Goal: Task Accomplishment & Management: Manage account settings

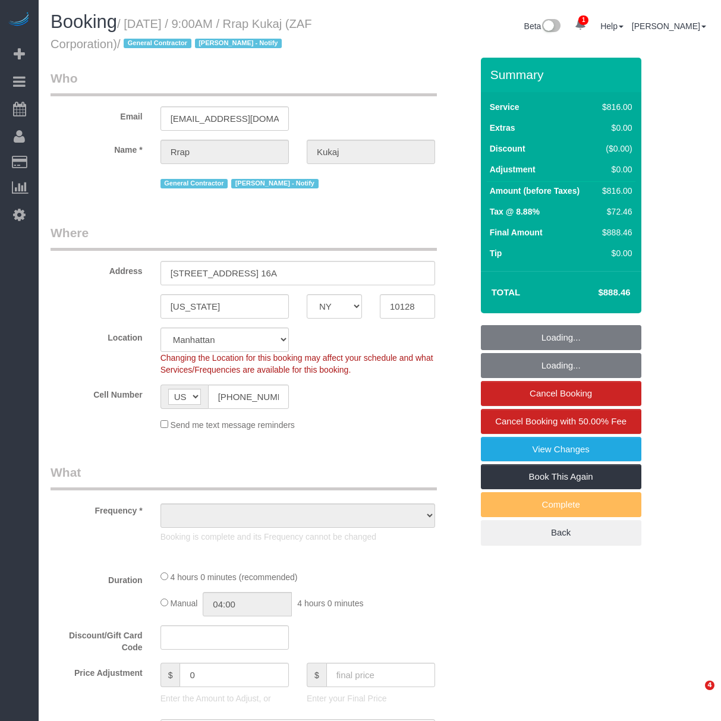
select select "NY"
select select "number:89"
select select "number:90"
select select "number:15"
select select "number:7"
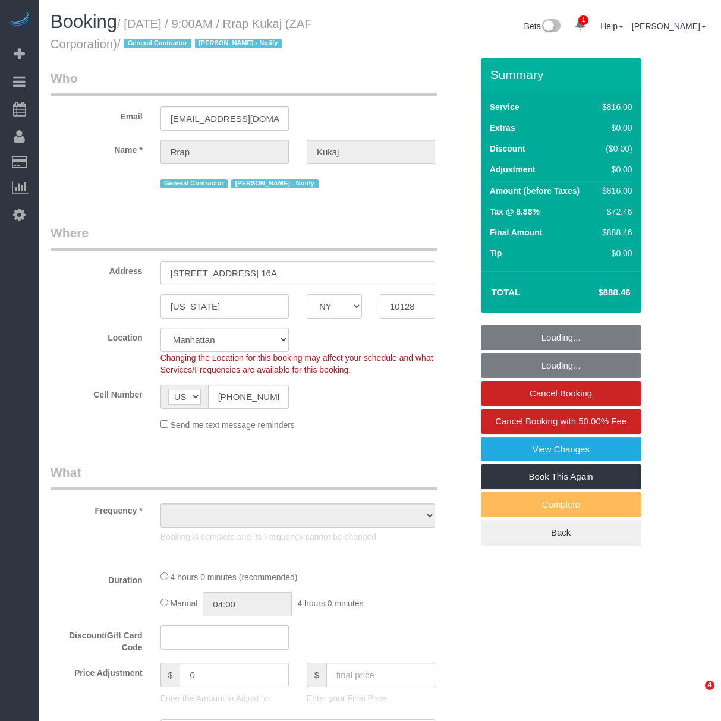
select select "object:1528"
select select "3"
select select "240"
select select "spot1"
select select "NY"
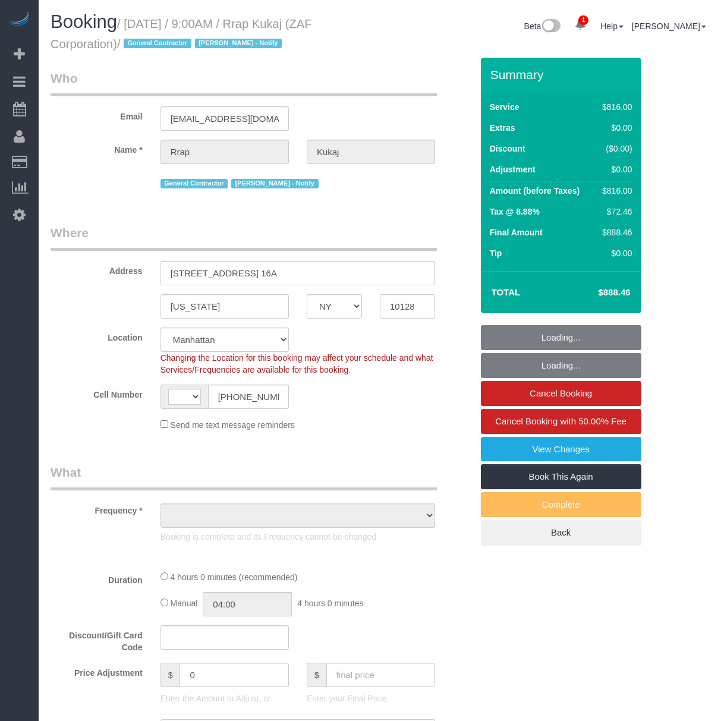
select select "number:89"
select select "number:90"
select select "number:15"
select select "number:7"
select select "string:US"
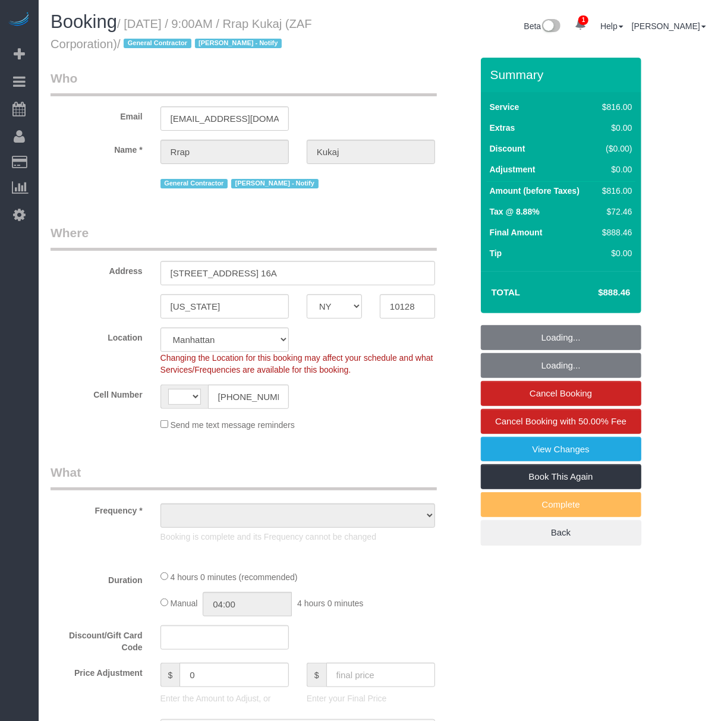
select select "spot1"
select select "object:1209"
select select "3"
select select "240"
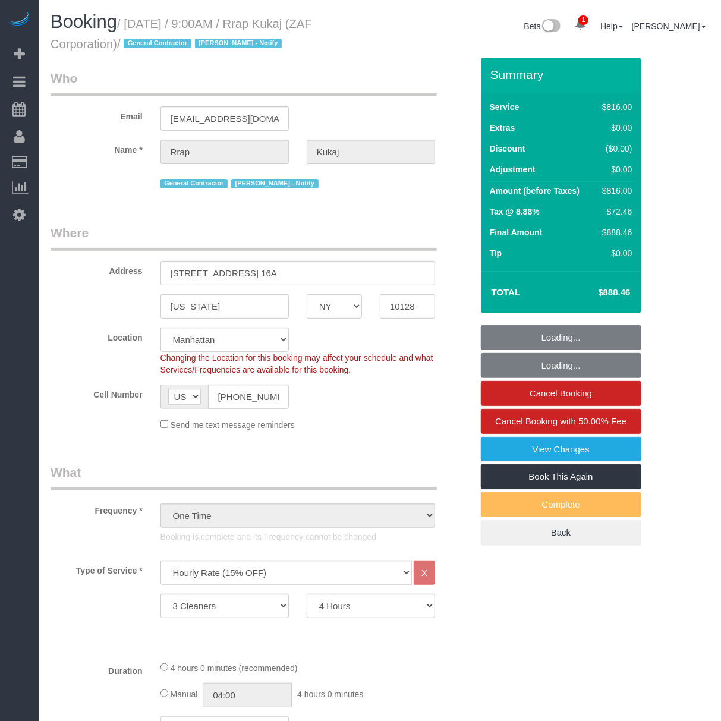
select select "object:1528"
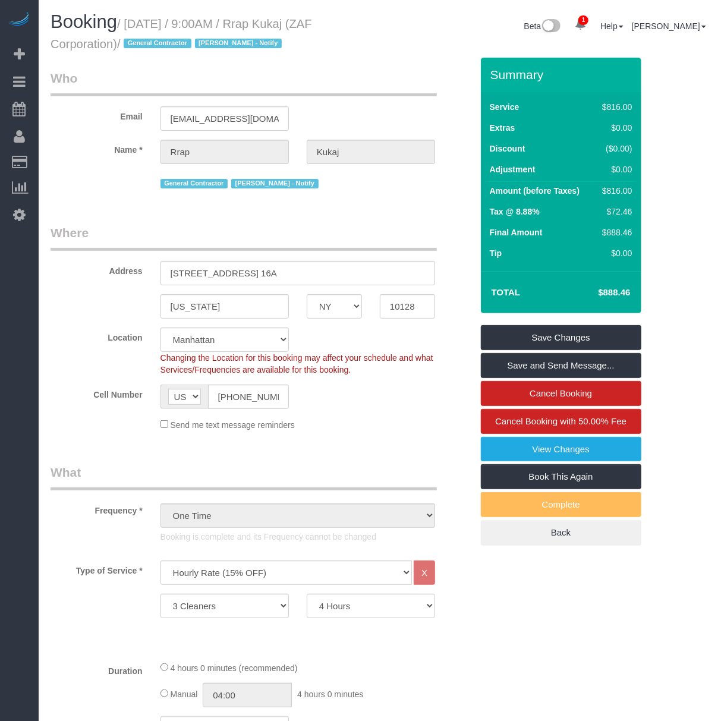
click at [291, 246] on legend "Where" at bounding box center [244, 237] width 386 height 27
click at [50, 652] on div at bounding box center [261, 652] width 439 height 1
click at [70, 646] on div "Type of Service * Under 1,000 sq. ft. 1,001 - 1,500 sq. ft. 1,500+ sq. ft. Cust…" at bounding box center [261, 606] width 421 height 91
click at [291, 18] on small "/ August 12, 2025 / 9:00AM / Rrap Kukaj (ZAF Corporation) / General Contractor …" at bounding box center [182, 33] width 262 height 33
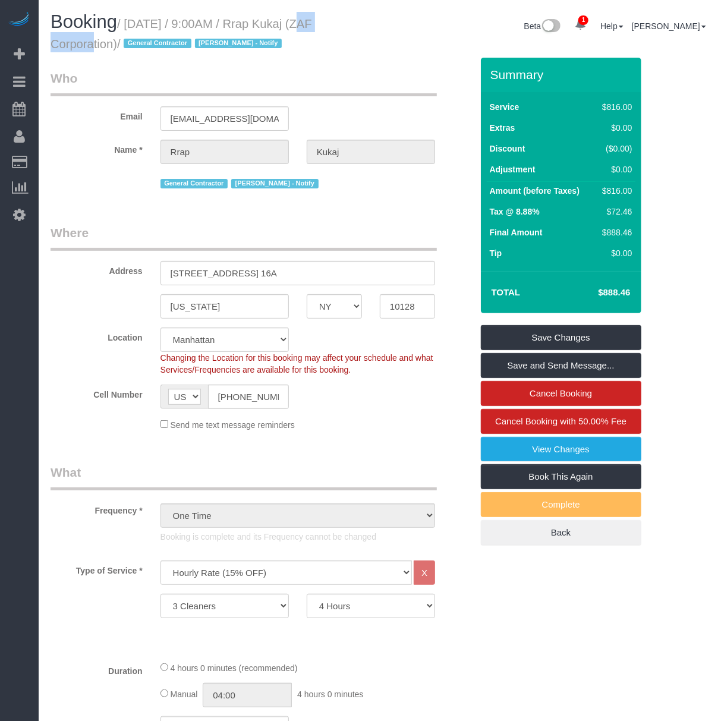
drag, startPoint x: 336, startPoint y: 24, endPoint x: 277, endPoint y: 24, distance: 58.9
click at [277, 24] on small "/ August 12, 2025 / 9:00AM / Rrap Kukaj (ZAF Corporation) / General Contractor …" at bounding box center [182, 33] width 262 height 33
copy small "Rrap Kukaj"
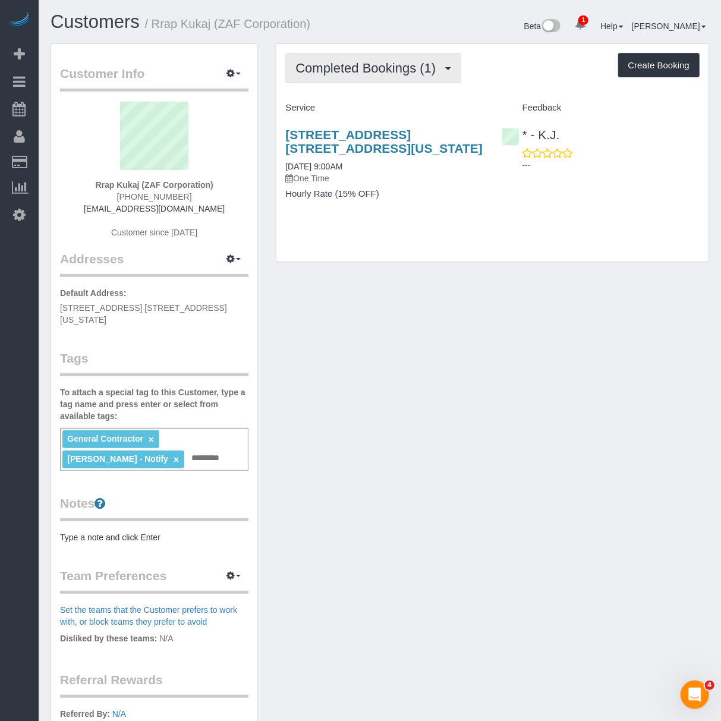
click at [414, 64] on span "Completed Bookings (1)" at bounding box center [368, 68] width 146 height 15
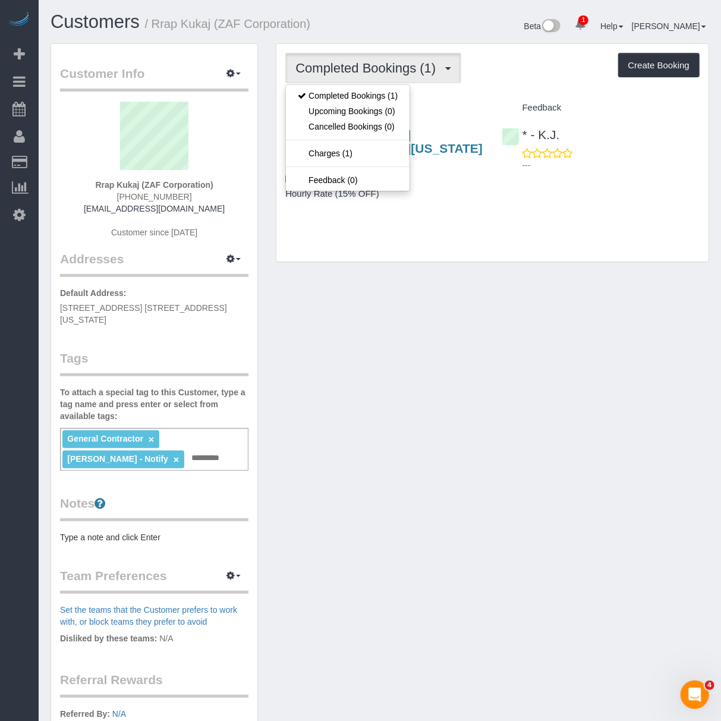
click at [459, 265] on div "Completed Bookings (1) Completed Bookings (1) Upcoming Bookings (0) Cancelled B…" at bounding box center [492, 158] width 451 height 231
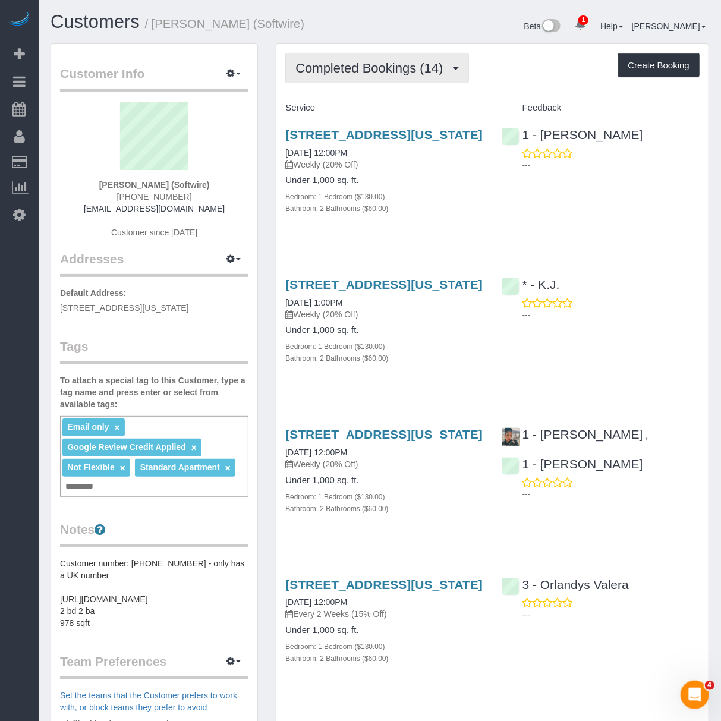
click at [394, 74] on button "Completed Bookings (14)" at bounding box center [376, 68] width 183 height 30
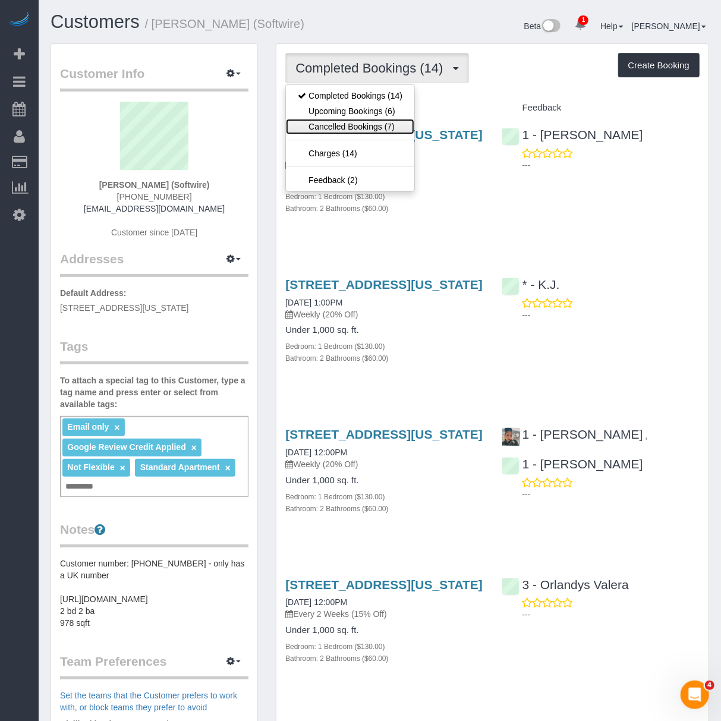
click at [363, 132] on link "Cancelled Bookings (7)" at bounding box center [350, 126] width 128 height 15
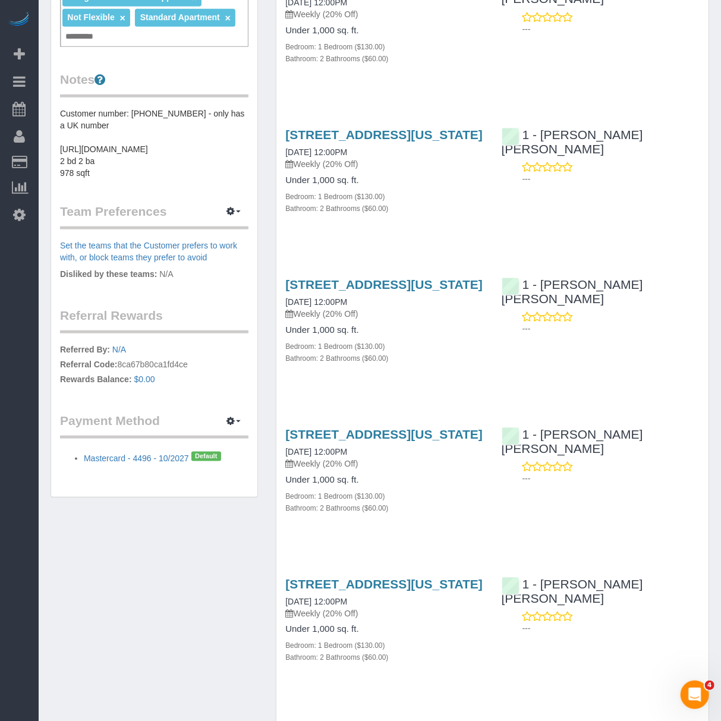
scroll to position [605, 0]
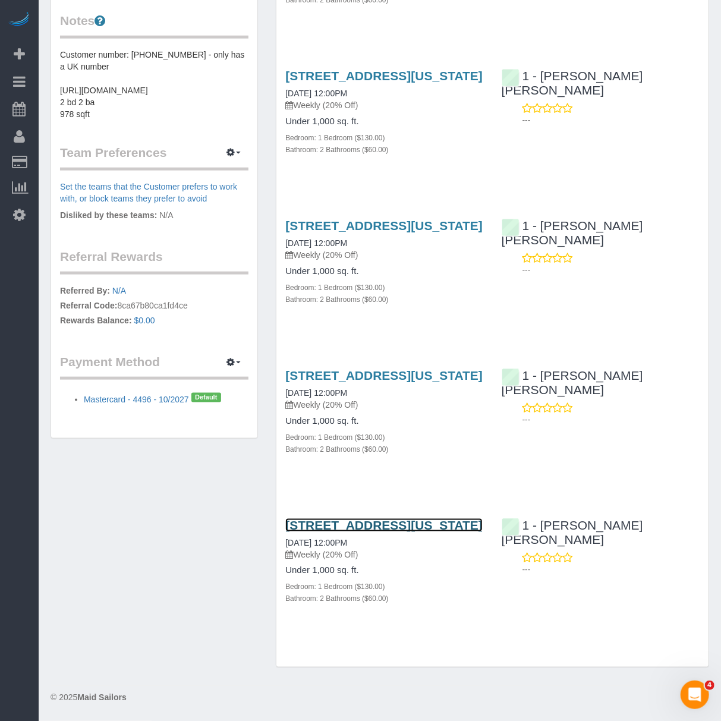
click at [391, 521] on link "[STREET_ADDRESS][US_STATE]" at bounding box center [383, 525] width 197 height 14
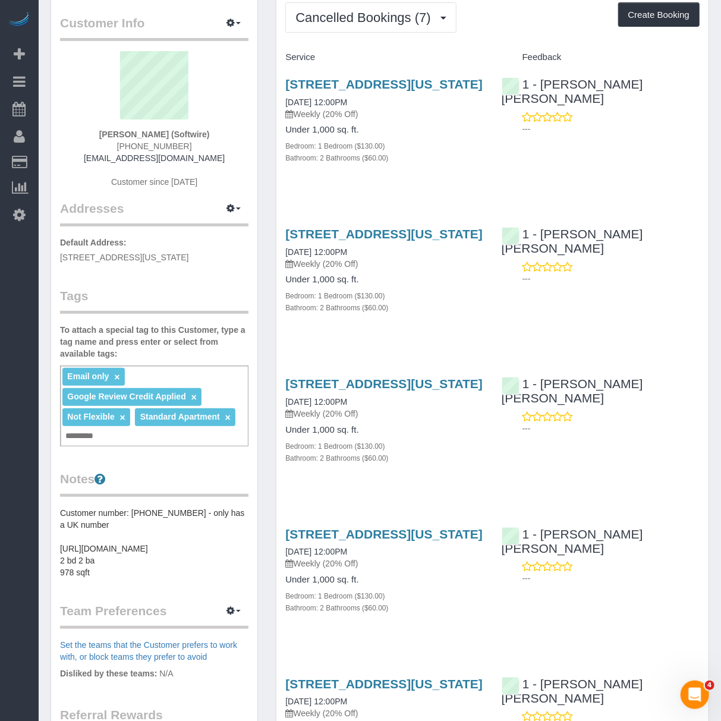
scroll to position [0, 0]
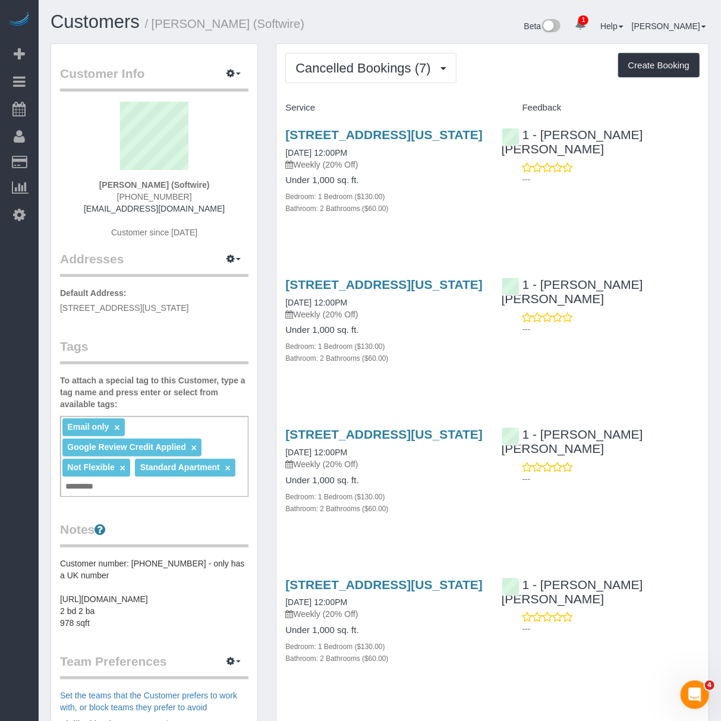
click at [390, 238] on div "[STREET_ADDRESS][US_STATE] [DATE] 12:00PM Weekly (20% Off) Under 1,000 sq. ft. …" at bounding box center [384, 178] width 216 height 120
click at [395, 238] on div "[STREET_ADDRESS][US_STATE] [DATE] 12:00PM Weekly (20% Off) Under 1,000 sq. ft. …" at bounding box center [384, 178] width 216 height 120
click at [427, 27] on div "Beta 1 Your Notifications You have 0 alerts × You have 9 to charge for [DATE] H…" at bounding box center [549, 28] width 338 height 32
